Goal: Task Accomplishment & Management: Manage account settings

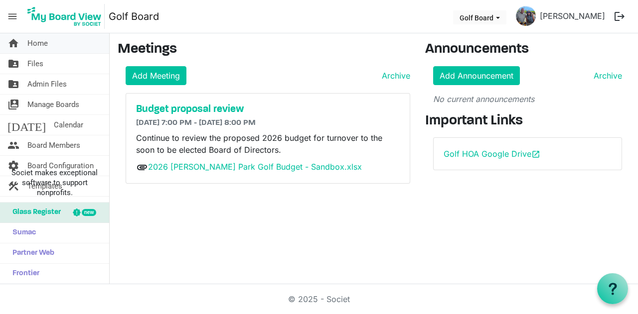
click at [42, 45] on span "Home" at bounding box center [37, 43] width 20 height 20
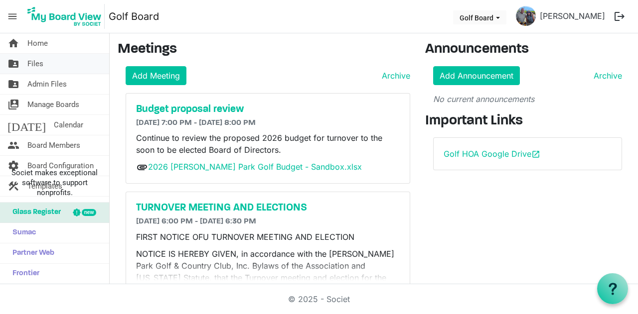
click at [39, 65] on span "Files" at bounding box center [35, 64] width 16 height 20
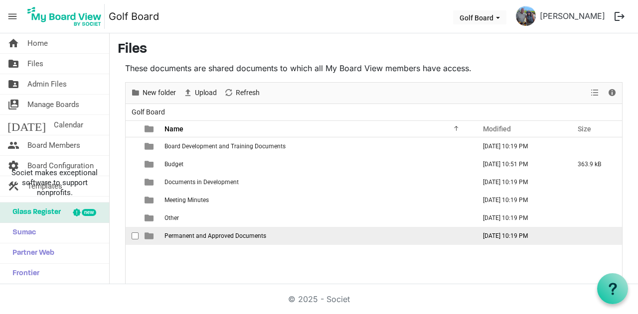
click at [218, 239] on span "Permanent and Approved Documents" at bounding box center [215, 236] width 102 height 7
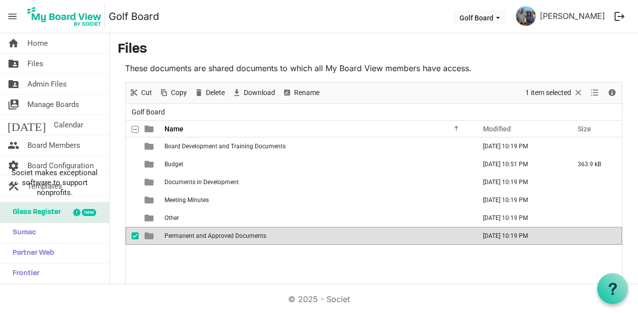
click at [218, 239] on span "Permanent and Approved Documents" at bounding box center [215, 236] width 102 height 7
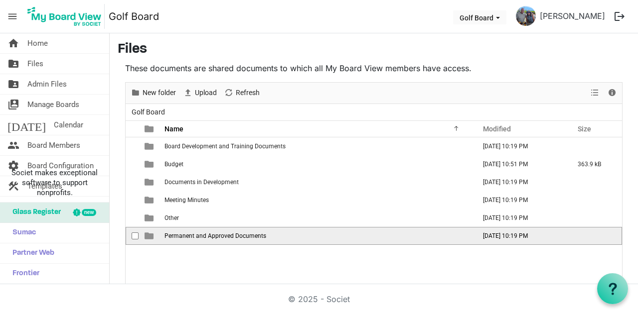
click at [218, 239] on span "Permanent and Approved Documents" at bounding box center [215, 236] width 102 height 7
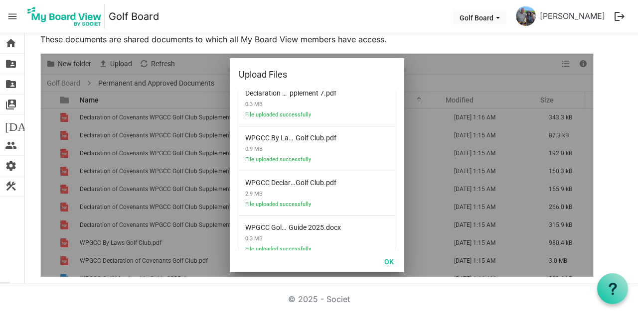
scroll to position [349, 0]
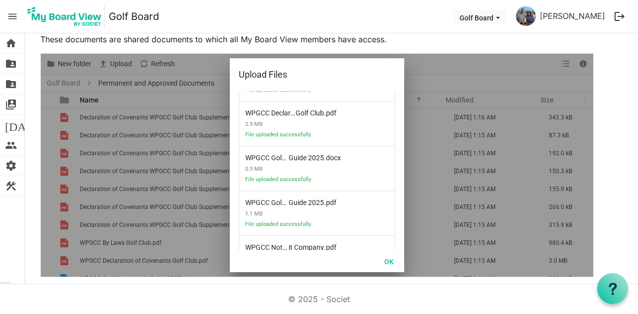
click at [191, 80] on div at bounding box center [317, 165] width 552 height 223
click at [396, 261] on button "OK" at bounding box center [389, 262] width 22 height 14
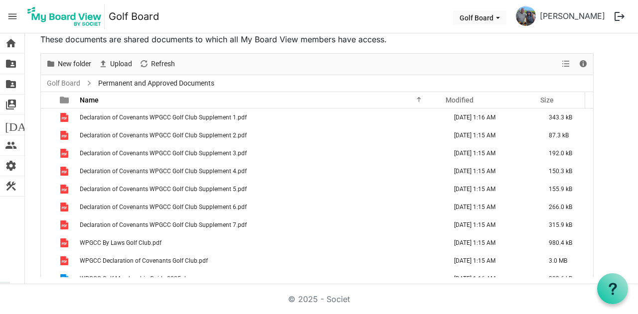
click at [196, 83] on span "Permanent and Approved Documents" at bounding box center [156, 83] width 120 height 12
click at [196, 82] on span "Permanent and Approved Documents" at bounding box center [156, 83] width 120 height 12
click at [14, 45] on span "home" at bounding box center [11, 43] width 12 height 20
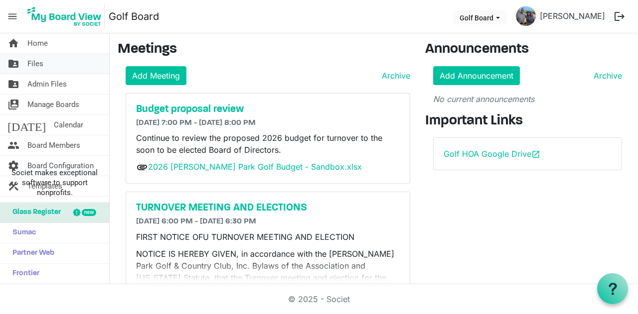
click at [68, 64] on link "folder_shared Files" at bounding box center [54, 64] width 109 height 20
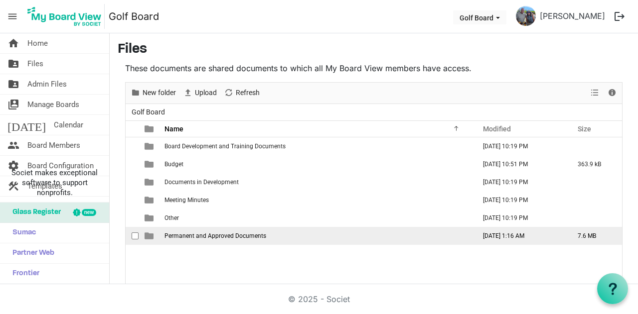
click at [133, 237] on span "checkbox" at bounding box center [135, 236] width 7 height 7
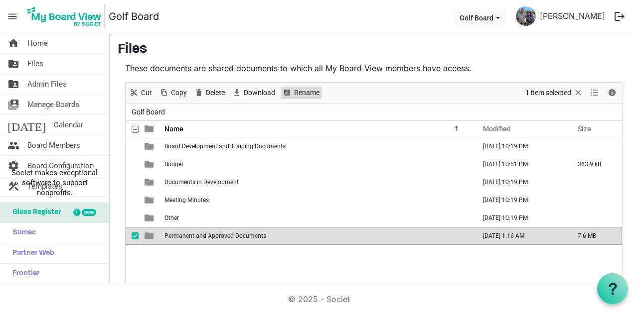
click at [308, 94] on span "Rename" at bounding box center [306, 93] width 27 height 12
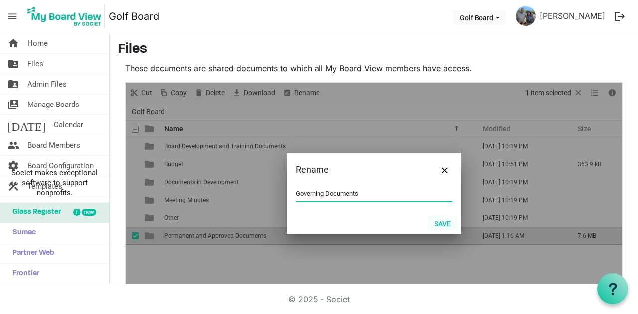
type input "Governing Documents"
click at [442, 224] on button "Save" at bounding box center [442, 224] width 29 height 14
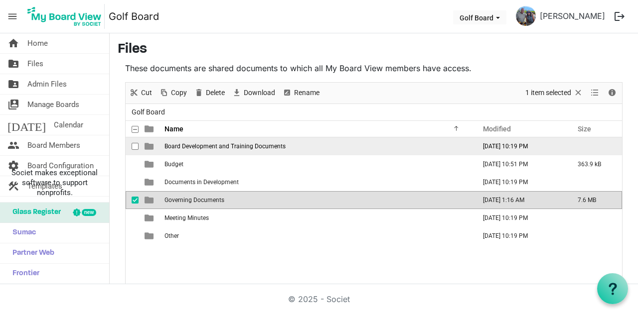
click at [228, 147] on span "Board Development and Training Documents" at bounding box center [224, 146] width 121 height 7
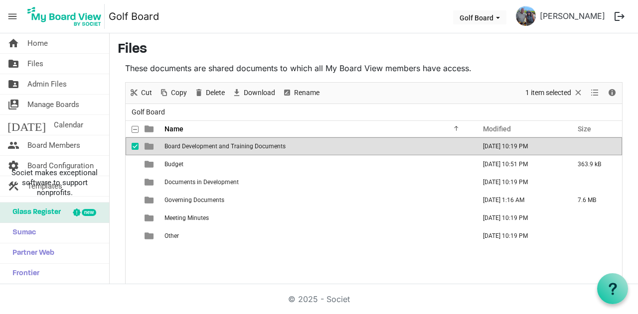
click at [228, 147] on span "Board Development and Training Documents" at bounding box center [224, 146] width 121 height 7
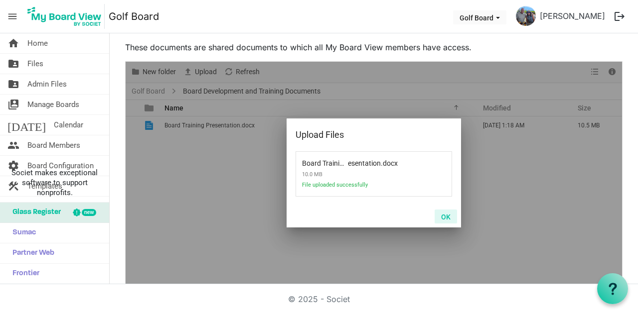
click at [441, 217] on button "OK" at bounding box center [446, 217] width 22 height 14
click at [441, 214] on button "OK" at bounding box center [446, 217] width 22 height 14
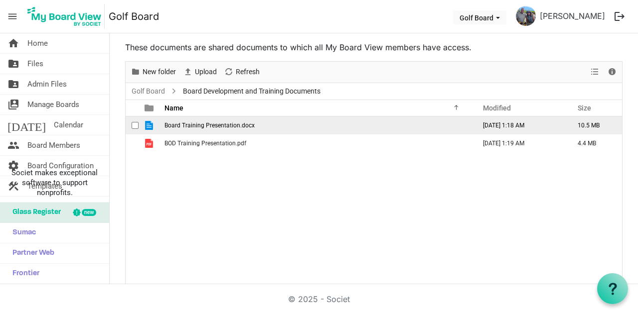
click at [301, 129] on td "Board Training Presentation.docx" at bounding box center [316, 126] width 311 height 18
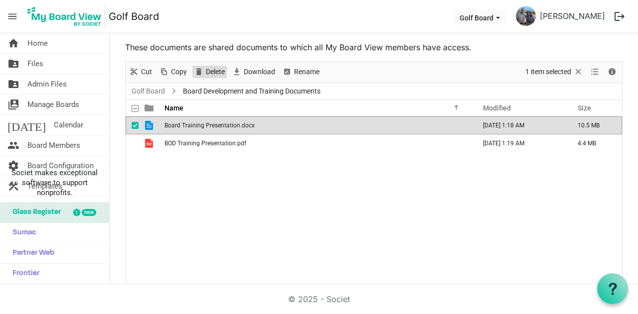
click at [217, 72] on span "Delete" at bounding box center [215, 72] width 21 height 12
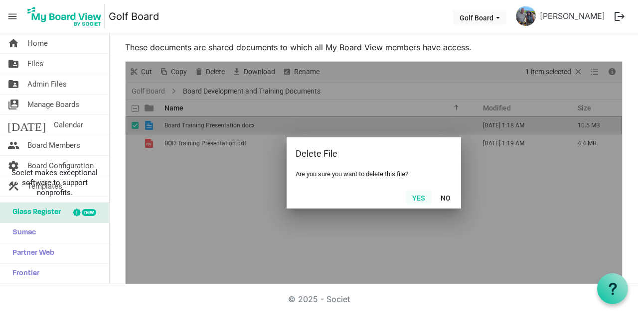
click at [411, 195] on button "Yes" at bounding box center [418, 198] width 25 height 14
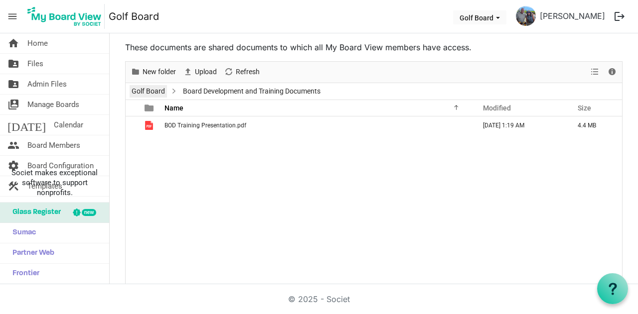
click at [136, 88] on link "Golf Board" at bounding box center [148, 91] width 37 height 12
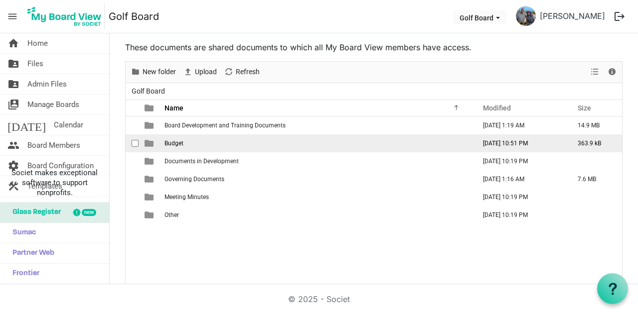
click at [183, 140] on span "Budget" at bounding box center [173, 143] width 19 height 7
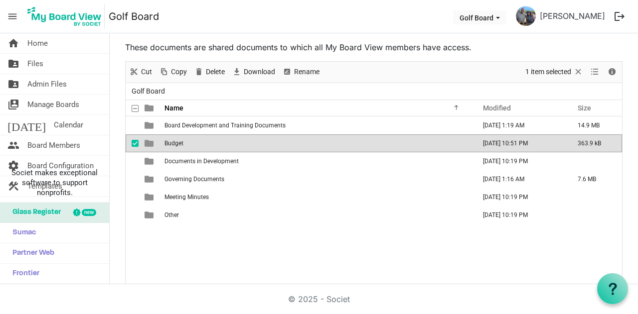
click at [190, 141] on td "Budget" at bounding box center [316, 144] width 311 height 18
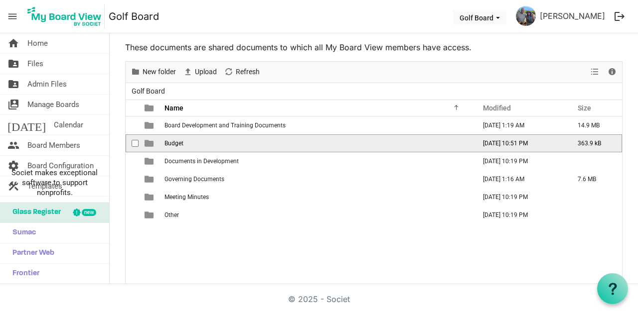
click at [190, 141] on td "Budget" at bounding box center [316, 144] width 311 height 18
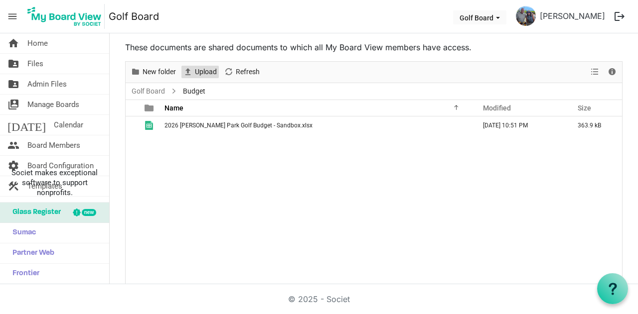
click at [197, 70] on span "Upload" at bounding box center [206, 72] width 24 height 12
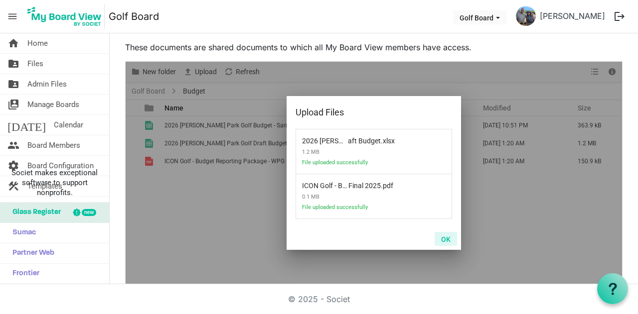
click at [448, 242] on button "OK" at bounding box center [446, 239] width 22 height 14
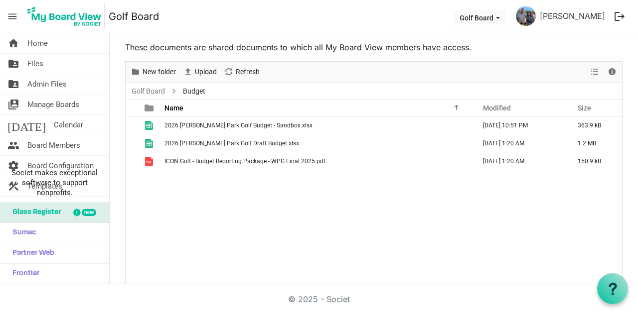
click at [47, 213] on span "Glass Register" at bounding box center [33, 213] width 53 height 20
click at [29, 235] on span "Sumac" at bounding box center [21, 233] width 28 height 20
click at [42, 272] on link "Frontier" at bounding box center [54, 274] width 109 height 20
click at [57, 179] on span "Societ makes exceptional software to support nonprofits." at bounding box center [54, 183] width 100 height 30
click at [78, 41] on link "home Home" at bounding box center [54, 43] width 109 height 20
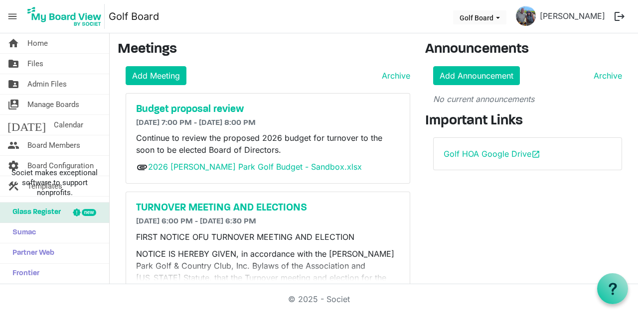
click at [138, 16] on link "Golf Board" at bounding box center [134, 16] width 50 height 20
click at [502, 17] on span "Golf Board dropdownbutton" at bounding box center [497, 18] width 9 height 4
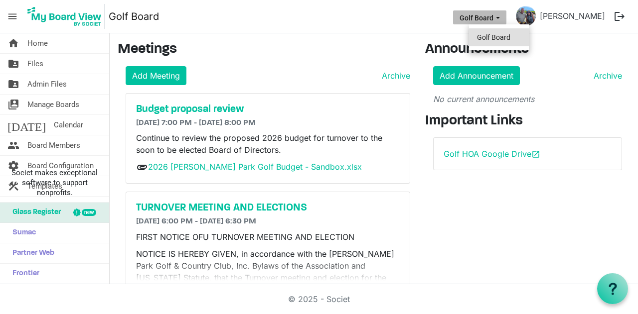
click at [503, 36] on li "Golf Board" at bounding box center [499, 37] width 60 height 18
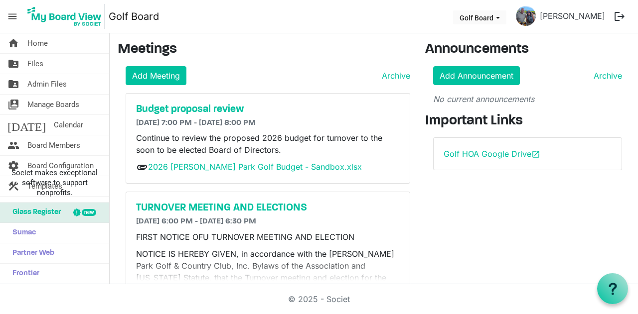
click at [12, 13] on span "menu" at bounding box center [12, 16] width 19 height 19
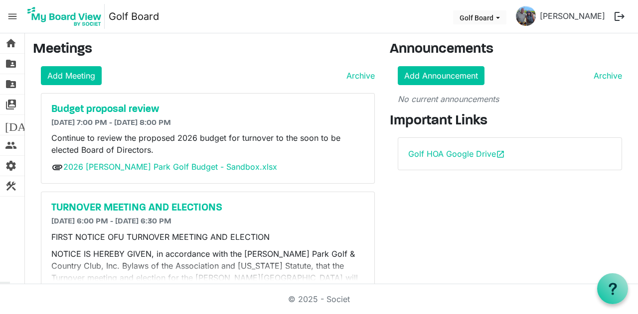
click at [0, 28] on nav "menu Golf Board Golf Board Joseph Manz logout" at bounding box center [319, 16] width 638 height 33
click at [14, 18] on span "menu" at bounding box center [12, 16] width 19 height 19
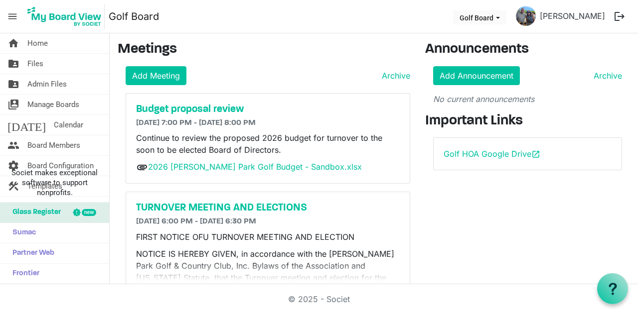
click at [14, 18] on span "menu" at bounding box center [12, 16] width 19 height 19
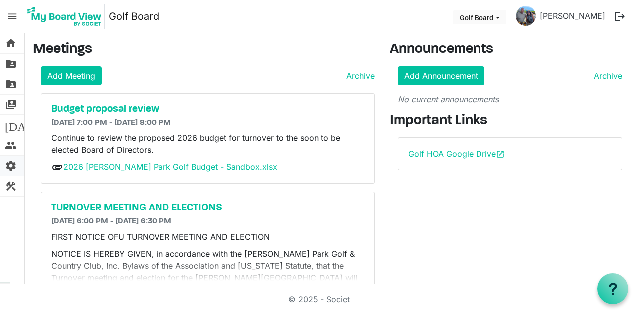
click at [12, 164] on span "settings" at bounding box center [11, 166] width 12 height 20
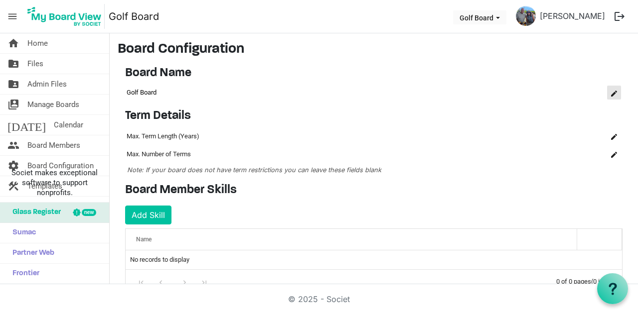
click at [610, 90] on button "is Command column column header" at bounding box center [614, 93] width 14 height 14
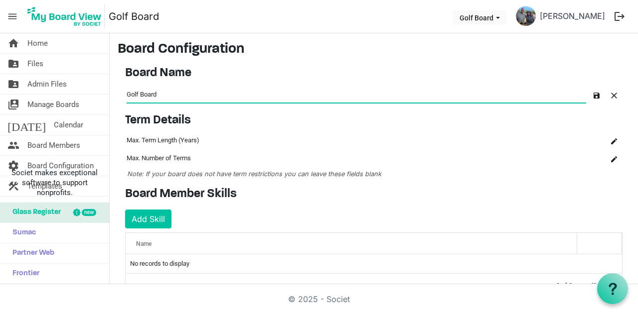
drag, startPoint x: 128, startPoint y: 94, endPoint x: 133, endPoint y: 93, distance: 5.7
click at [128, 94] on input "Golf Board" at bounding box center [357, 94] width 460 height 16
type input "WPGCC Golf Board"
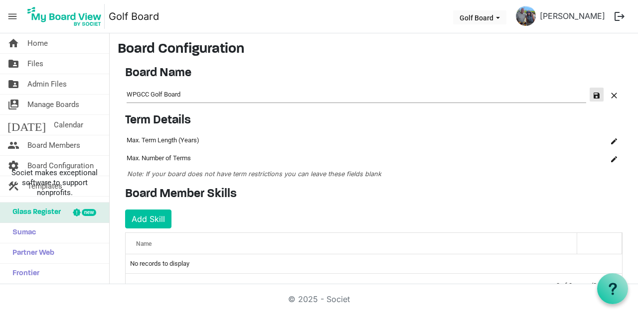
click at [594, 96] on span "button" at bounding box center [597, 96] width 6 height 6
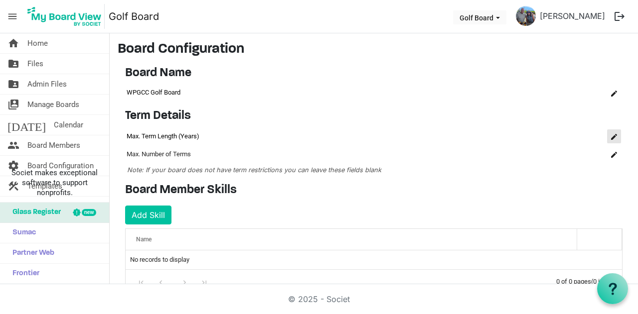
click at [611, 139] on span "is Command column column header" at bounding box center [614, 137] width 6 height 6
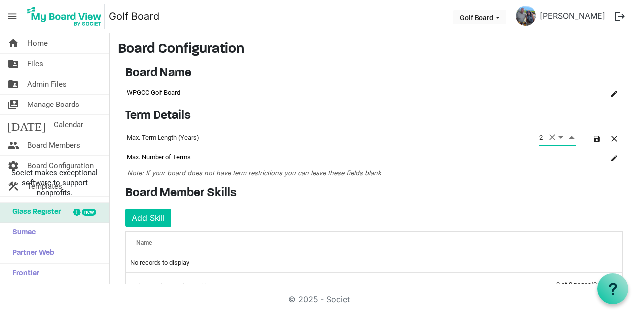
type input "2"
click at [200, 162] on td "Max. Number of Terms" at bounding box center [331, 158] width 413 height 18
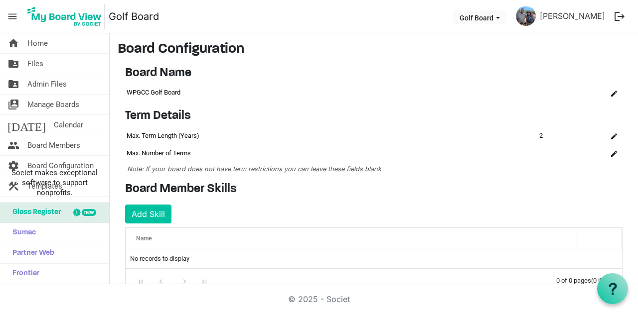
click at [538, 148] on td "column header Name" at bounding box center [558, 154] width 40 height 18
click at [611, 152] on span "is Command column column header" at bounding box center [614, 154] width 6 height 6
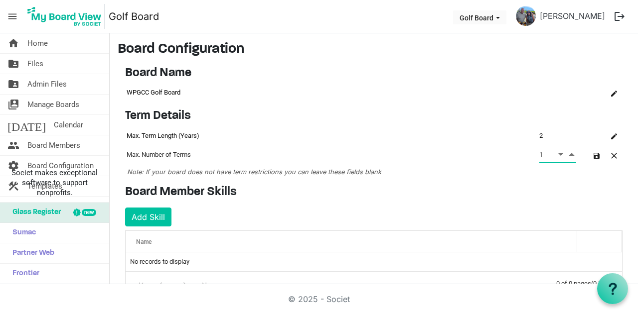
click at [556, 155] on span "Decrement value" at bounding box center [560, 154] width 9 height 12
click at [556, 154] on span "Decrement value" at bounding box center [560, 154] width 9 height 12
click at [567, 154] on span "Increment value" at bounding box center [571, 154] width 9 height 12
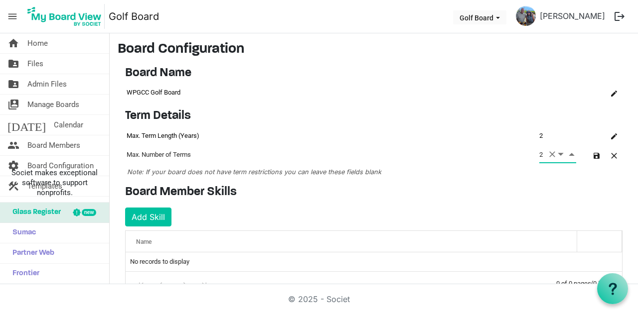
click at [567, 154] on span "Increment value" at bounding box center [571, 154] width 9 height 12
type input "1"
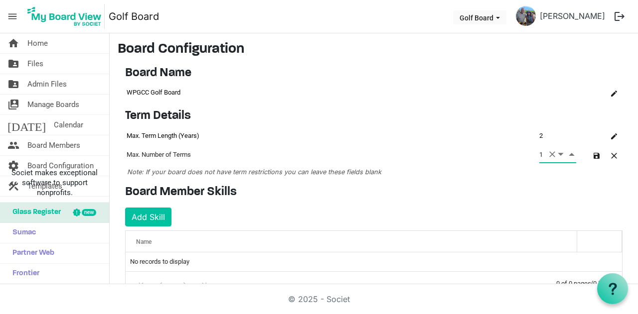
click at [556, 152] on span "Decrement value" at bounding box center [560, 154] width 9 height 12
click at [611, 153] on span "button" at bounding box center [614, 156] width 6 height 6
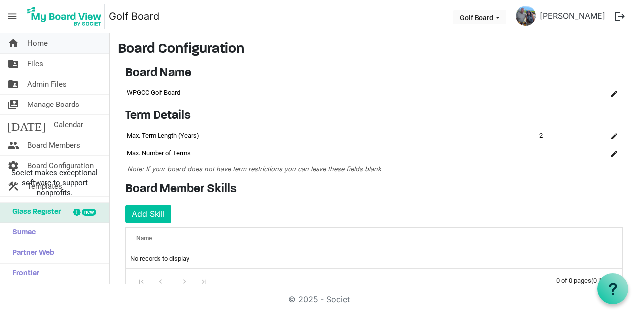
click at [29, 47] on span "Home" at bounding box center [37, 43] width 20 height 20
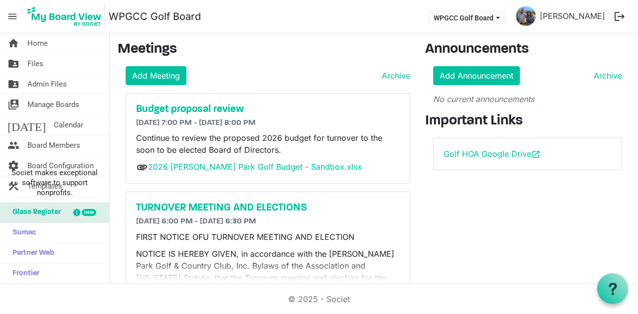
click at [12, 14] on span "menu" at bounding box center [12, 16] width 19 height 19
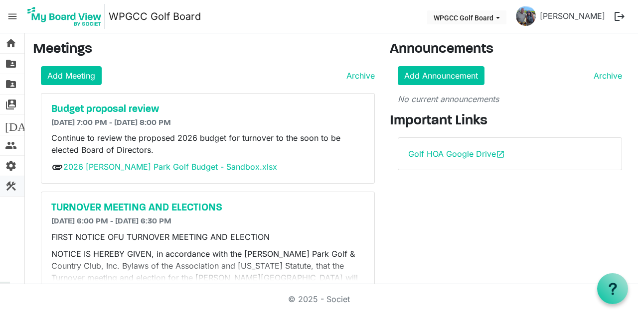
click at [11, 184] on span "construction" at bounding box center [11, 186] width 12 height 20
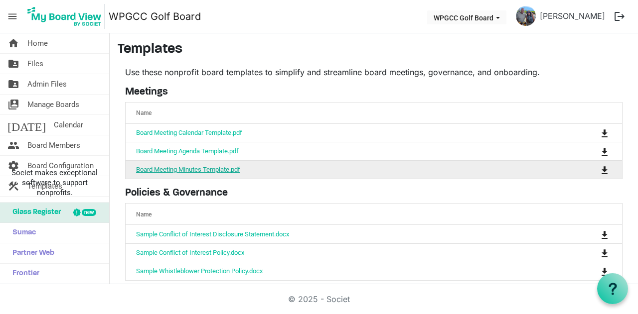
click at [184, 169] on link "Board Meeting Minutes Template.pdf" at bounding box center [188, 169] width 104 height 7
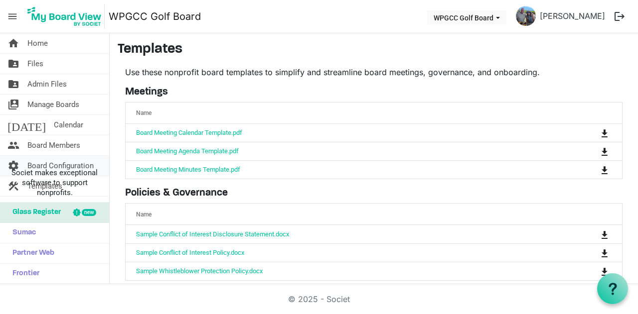
click at [61, 163] on span "Board Configuration" at bounding box center [60, 166] width 66 height 20
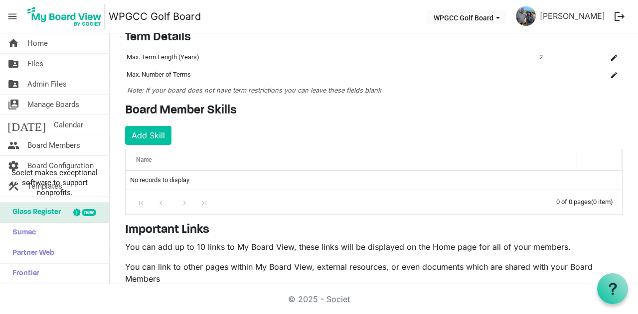
scroll to position [26, 0]
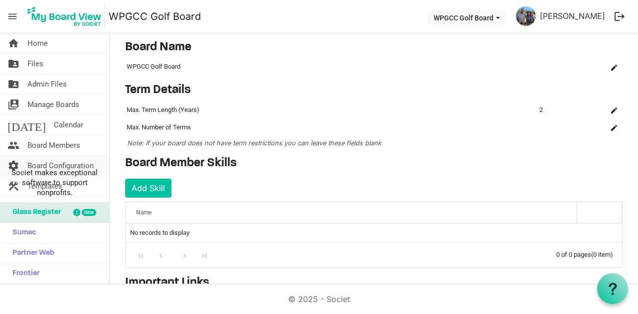
click at [12, 162] on span "settings" at bounding box center [13, 166] width 12 height 20
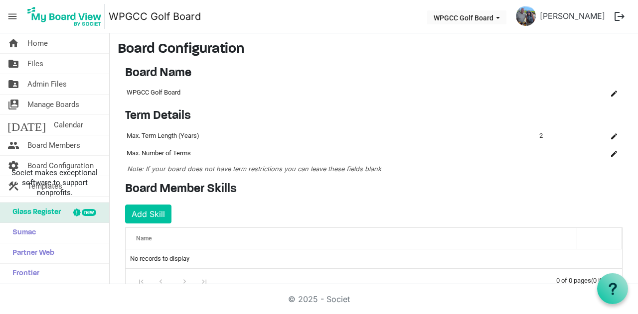
click at [13, 17] on span "menu" at bounding box center [12, 16] width 19 height 19
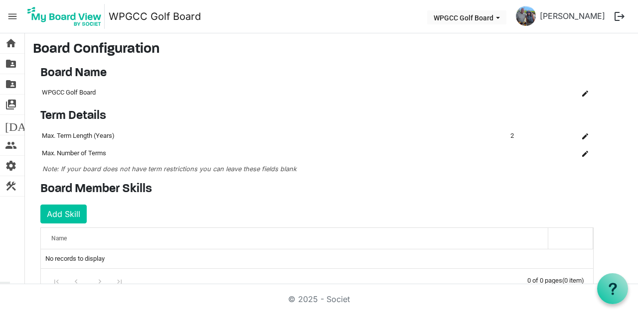
click at [15, 18] on span "menu" at bounding box center [12, 16] width 19 height 19
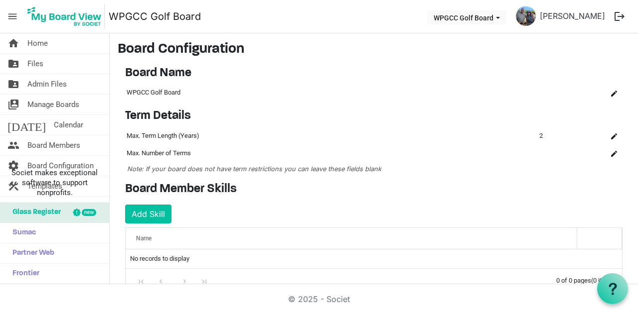
click at [9, 16] on span "menu" at bounding box center [12, 16] width 19 height 19
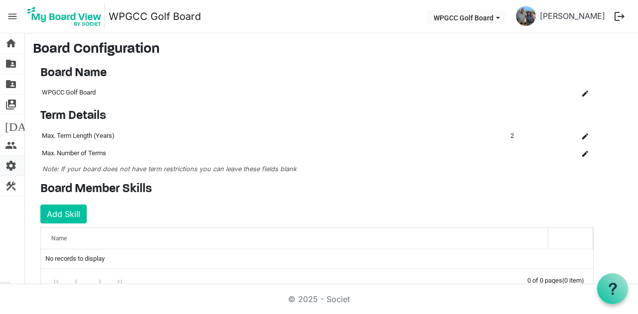
click at [12, 165] on span "settings" at bounding box center [11, 166] width 12 height 20
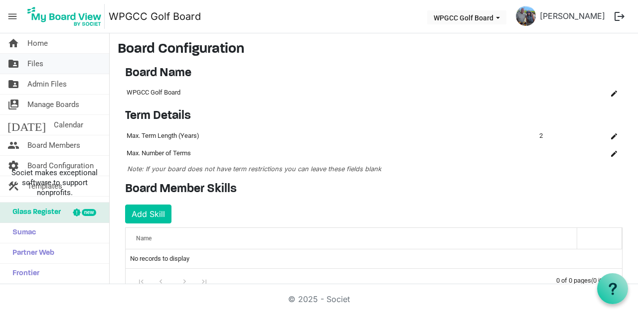
click at [32, 60] on span "Files" at bounding box center [35, 64] width 16 height 20
